Goal: Task Accomplishment & Management: Complete application form

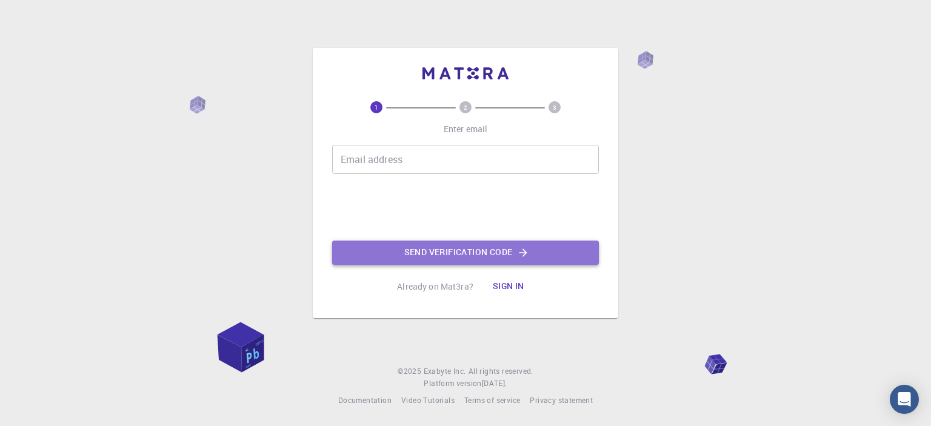
click at [494, 250] on button "Send verification code" at bounding box center [465, 253] width 267 height 24
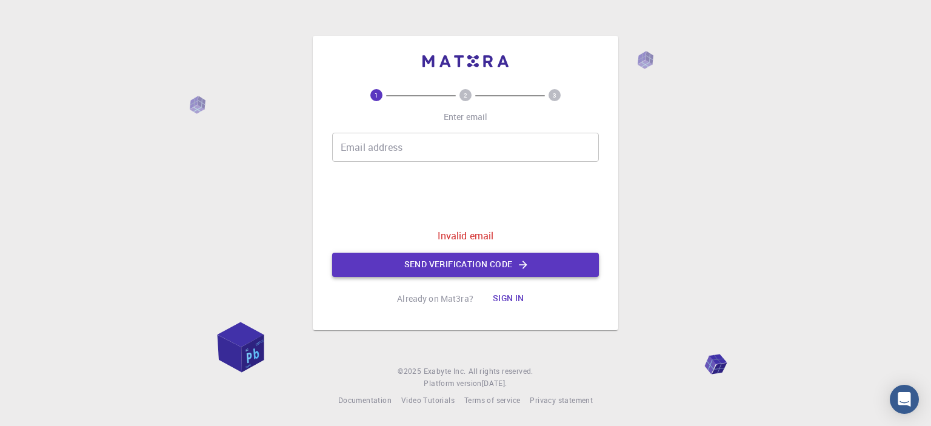
click at [492, 270] on button "Send verification code" at bounding box center [465, 265] width 267 height 24
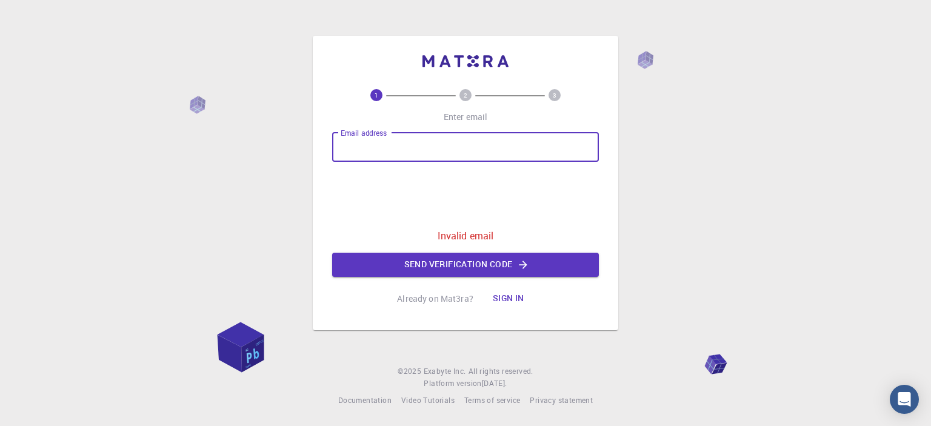
click at [344, 150] on input "Email address" at bounding box center [465, 147] width 267 height 29
type input "[EMAIL_ADDRESS][DOMAIN_NAME]"
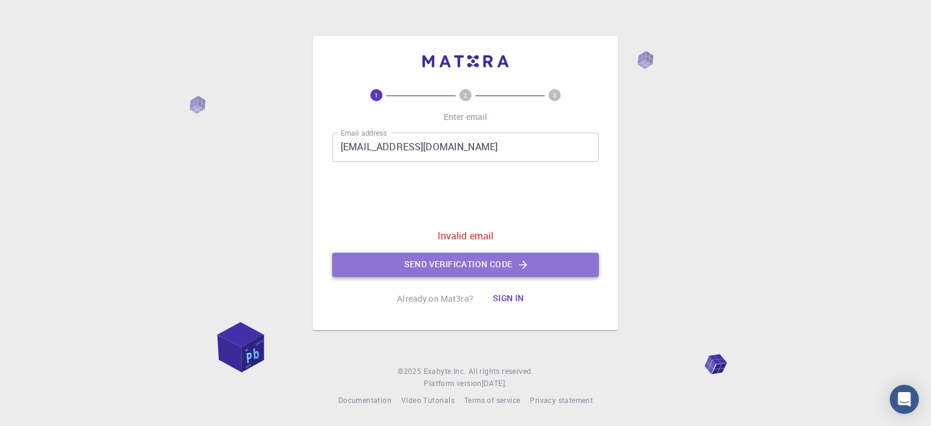
click at [467, 261] on button "Send verification code" at bounding box center [465, 265] width 267 height 24
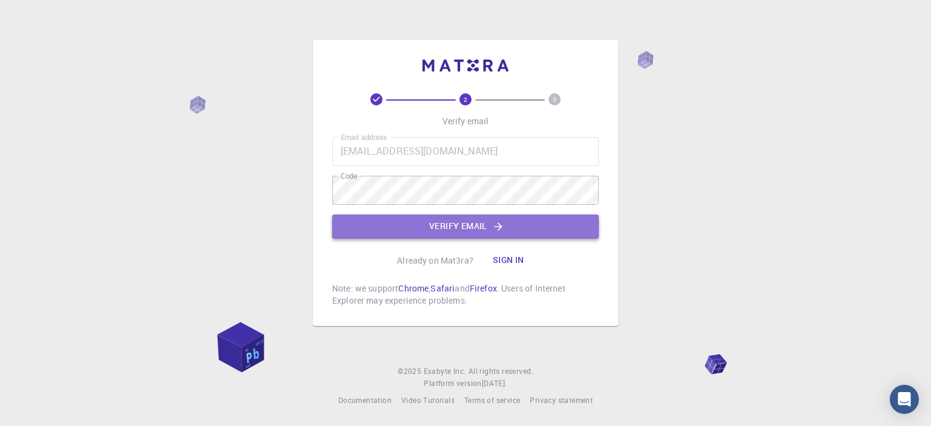
click at [446, 225] on button "Verify email" at bounding box center [465, 227] width 267 height 24
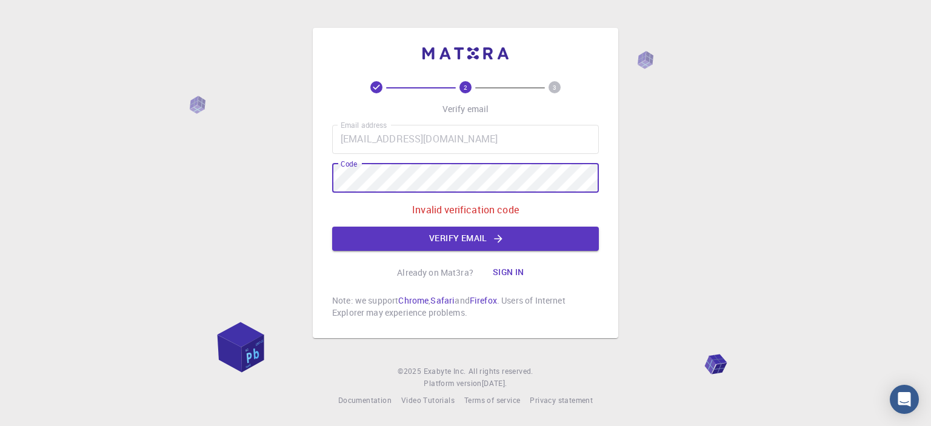
click at [322, 171] on div "2 3 Verify email Email address [EMAIL_ADDRESS][DOMAIN_NAME] Email address Code …" at bounding box center [465, 183] width 305 height 310
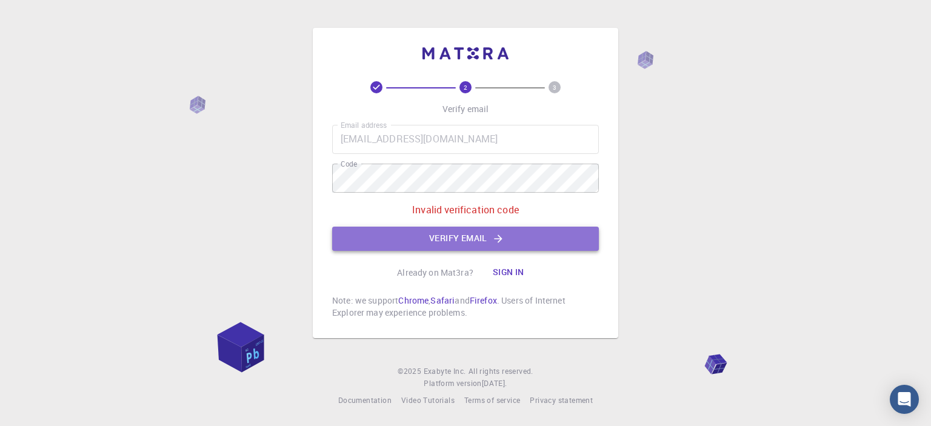
click at [467, 240] on button "Verify email" at bounding box center [465, 239] width 267 height 24
